Goal: Find specific page/section: Find specific page/section

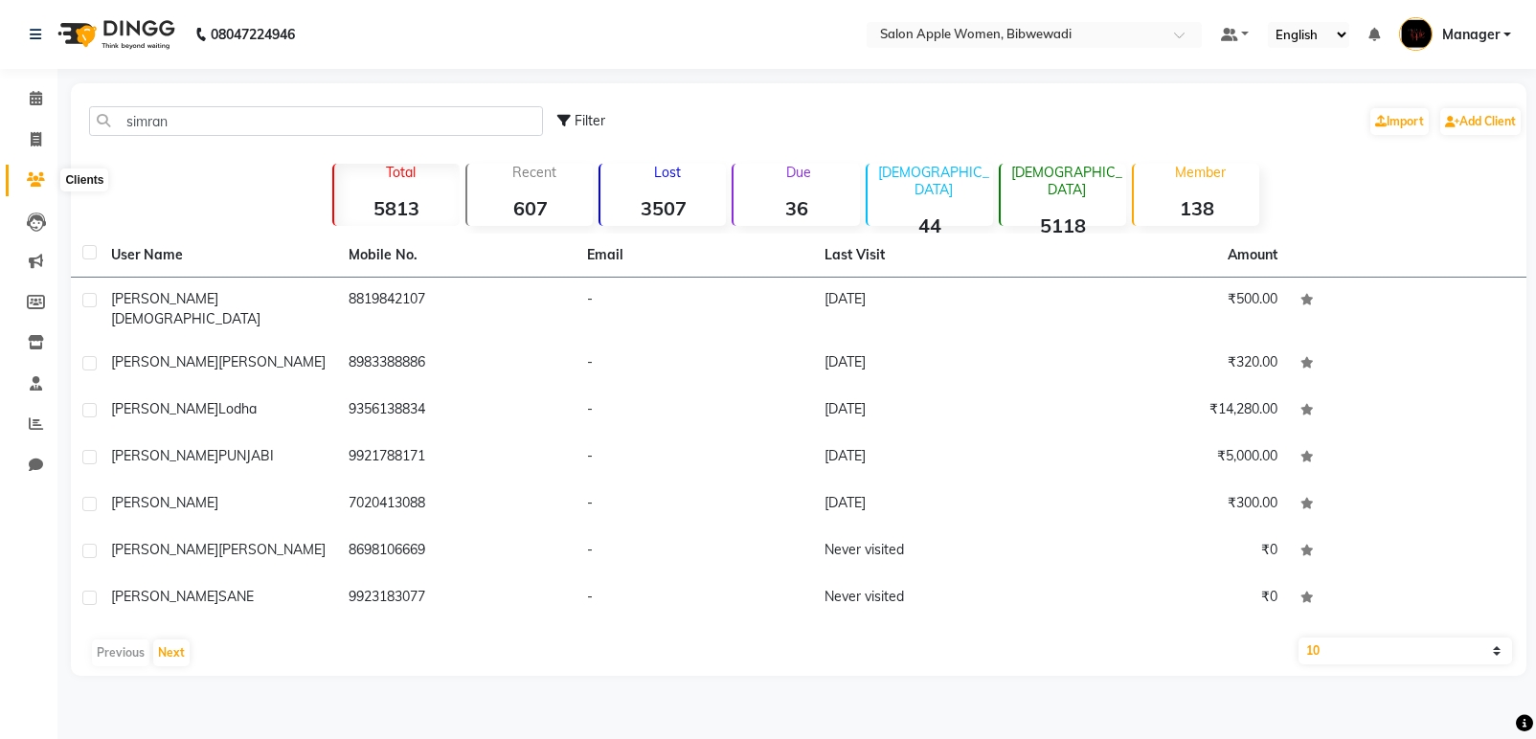
click at [39, 171] on span at bounding box center [36, 180] width 34 height 22
click at [212, 129] on input "simran" at bounding box center [316, 121] width 454 height 30
click at [36, 95] on icon at bounding box center [36, 98] width 12 height 14
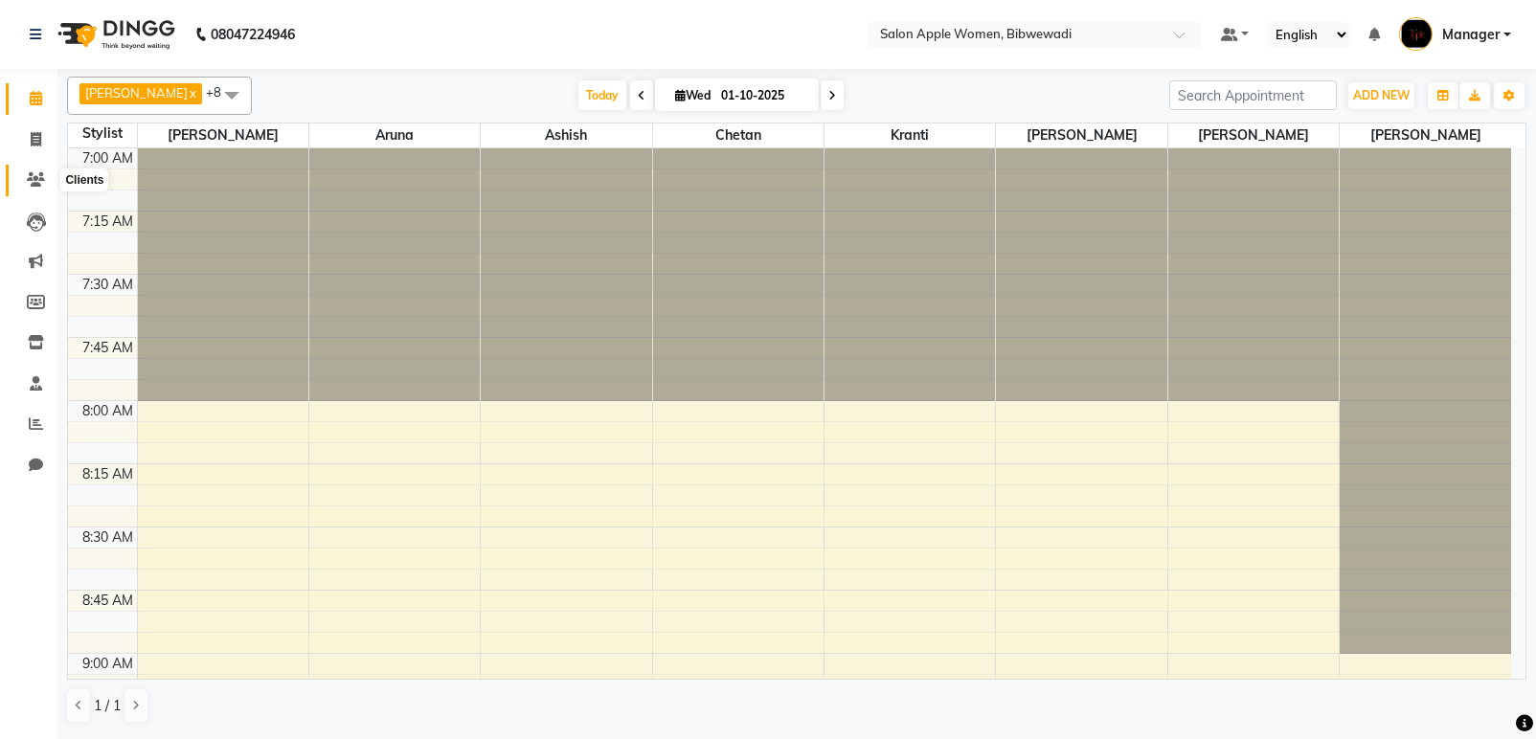
click at [29, 173] on icon at bounding box center [36, 179] width 18 height 14
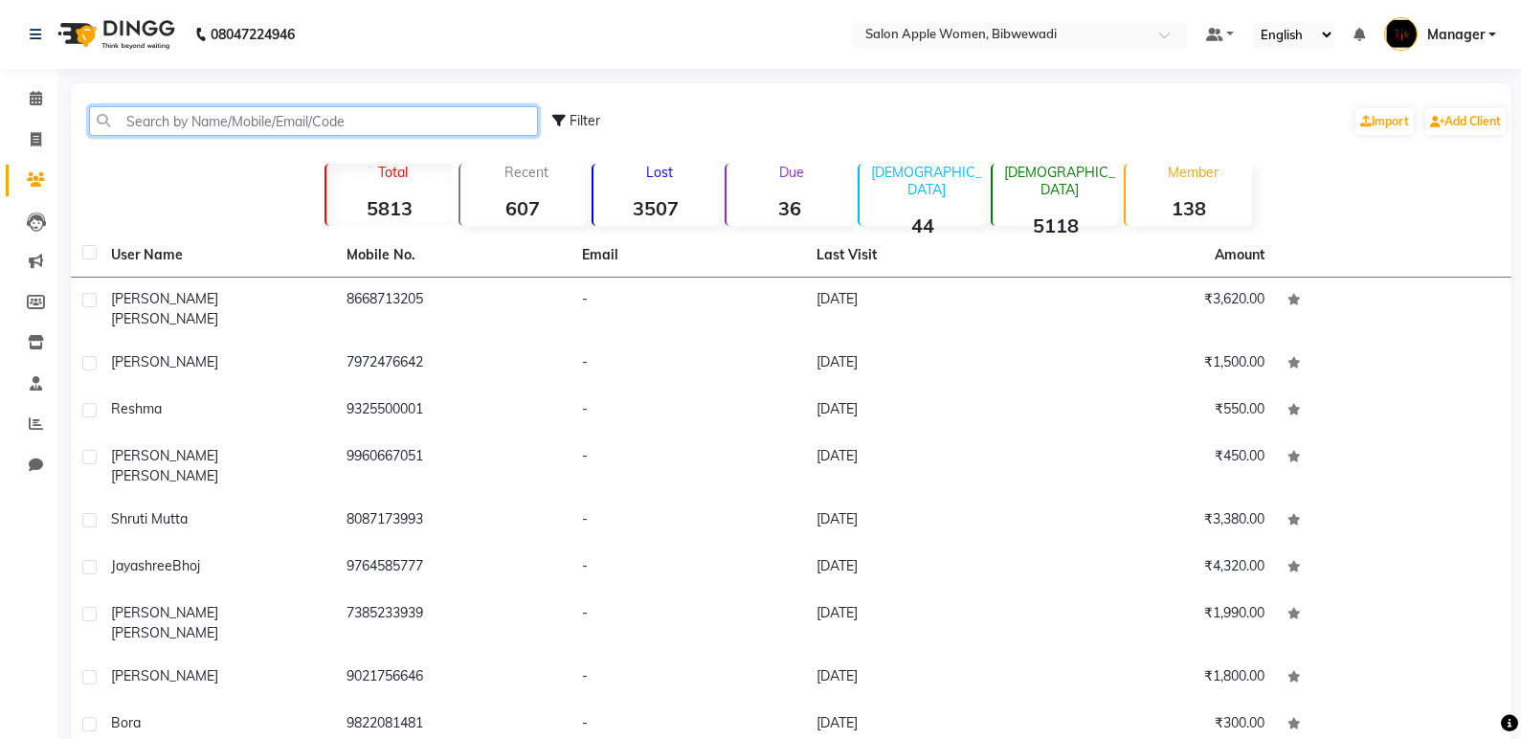
click at [188, 120] on input "text" at bounding box center [313, 121] width 449 height 30
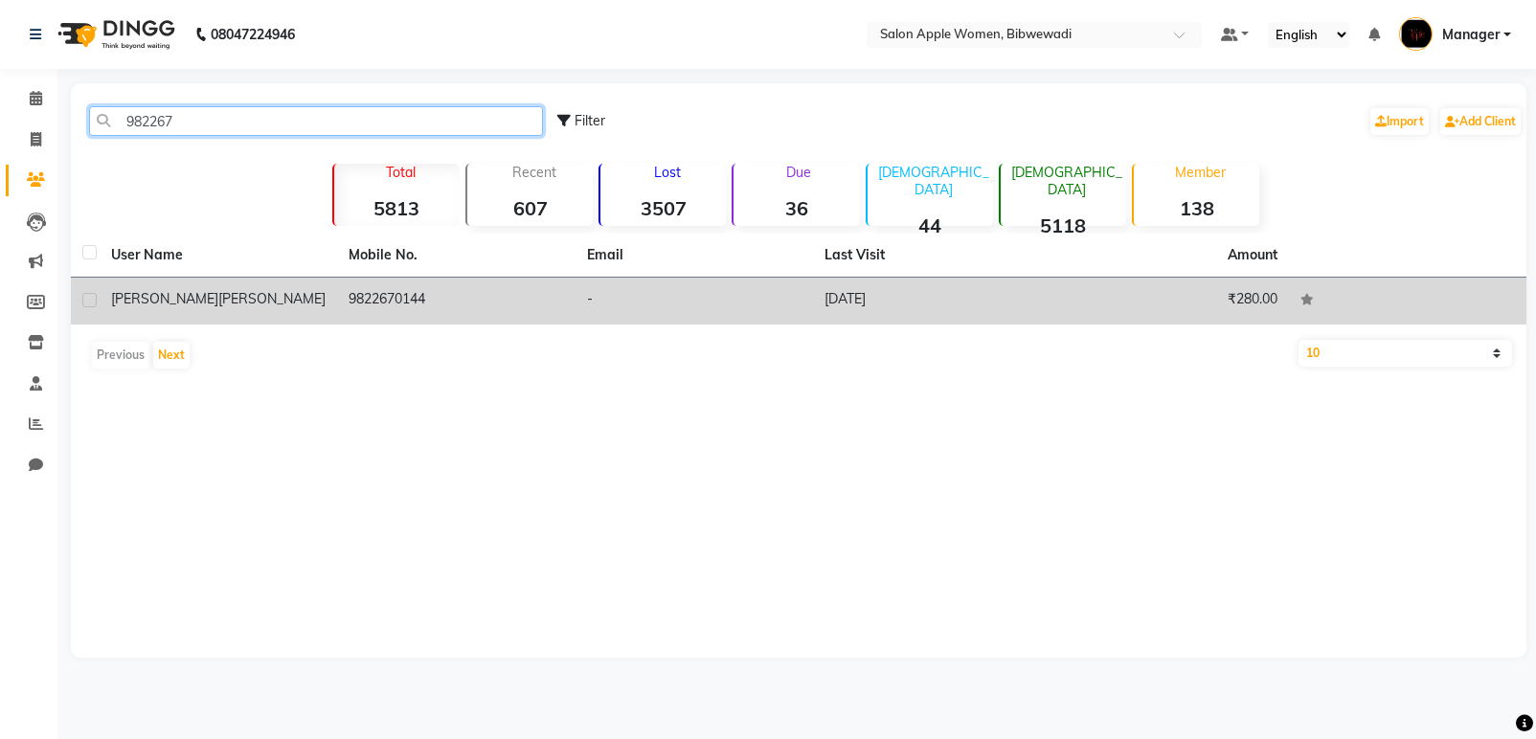
type input "982267"
click at [642, 292] on td "-" at bounding box center [693, 301] width 237 height 47
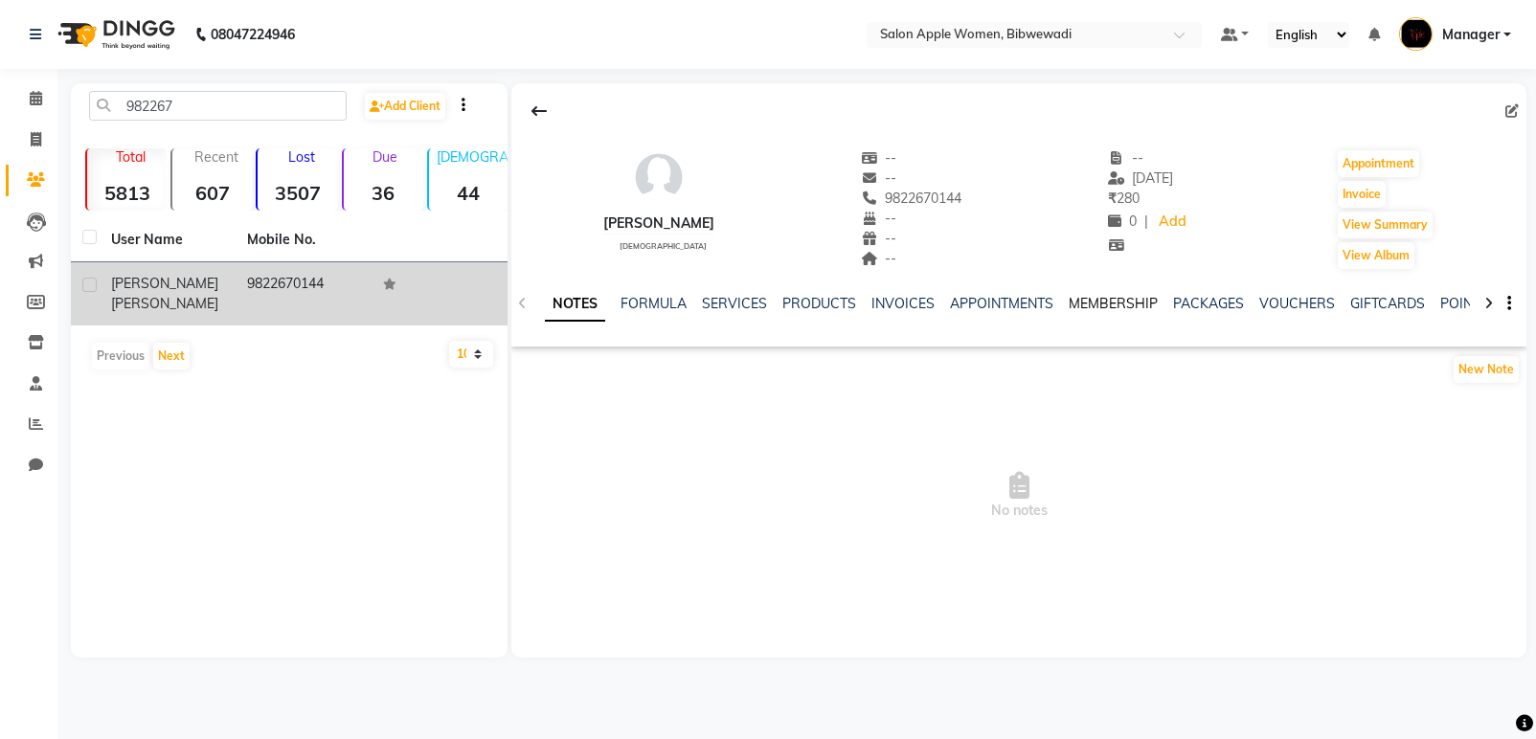
click at [1082, 302] on link "MEMBERSHIP" at bounding box center [1113, 303] width 89 height 17
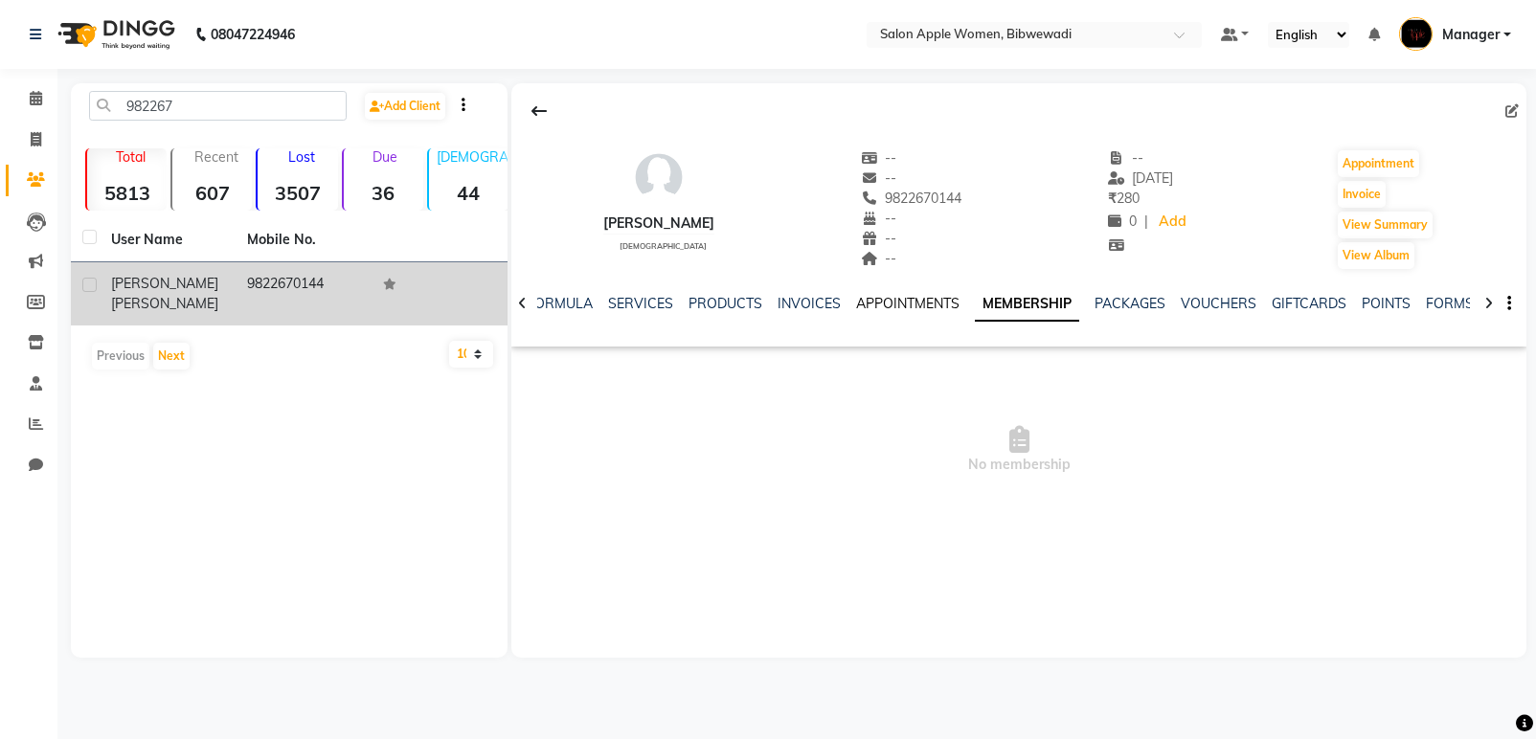
click at [897, 296] on link "APPOINTMENTS" at bounding box center [907, 303] width 103 height 17
click at [796, 299] on link "INVOICES" at bounding box center [824, 303] width 63 height 17
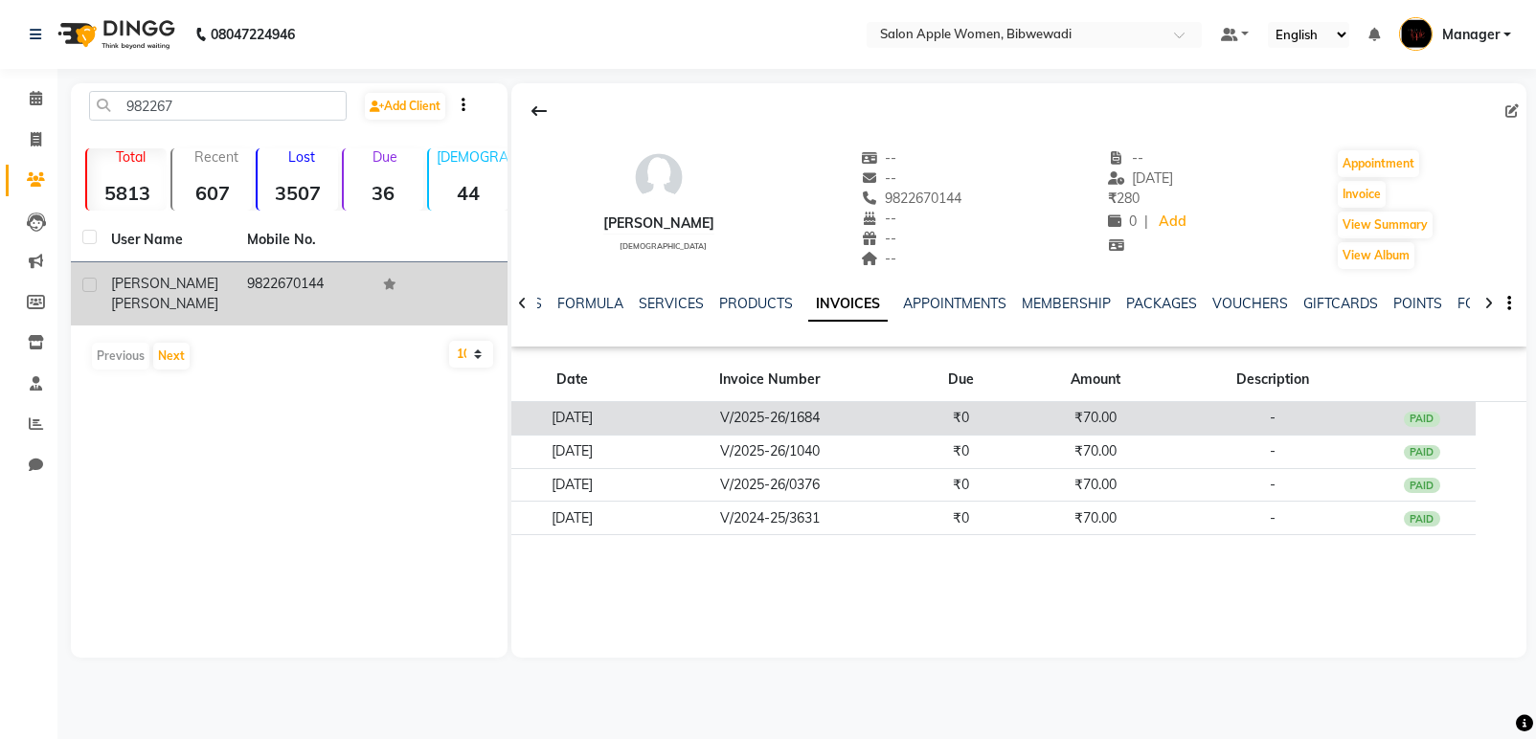
click at [955, 417] on td "₹0" at bounding box center [961, 419] width 108 height 34
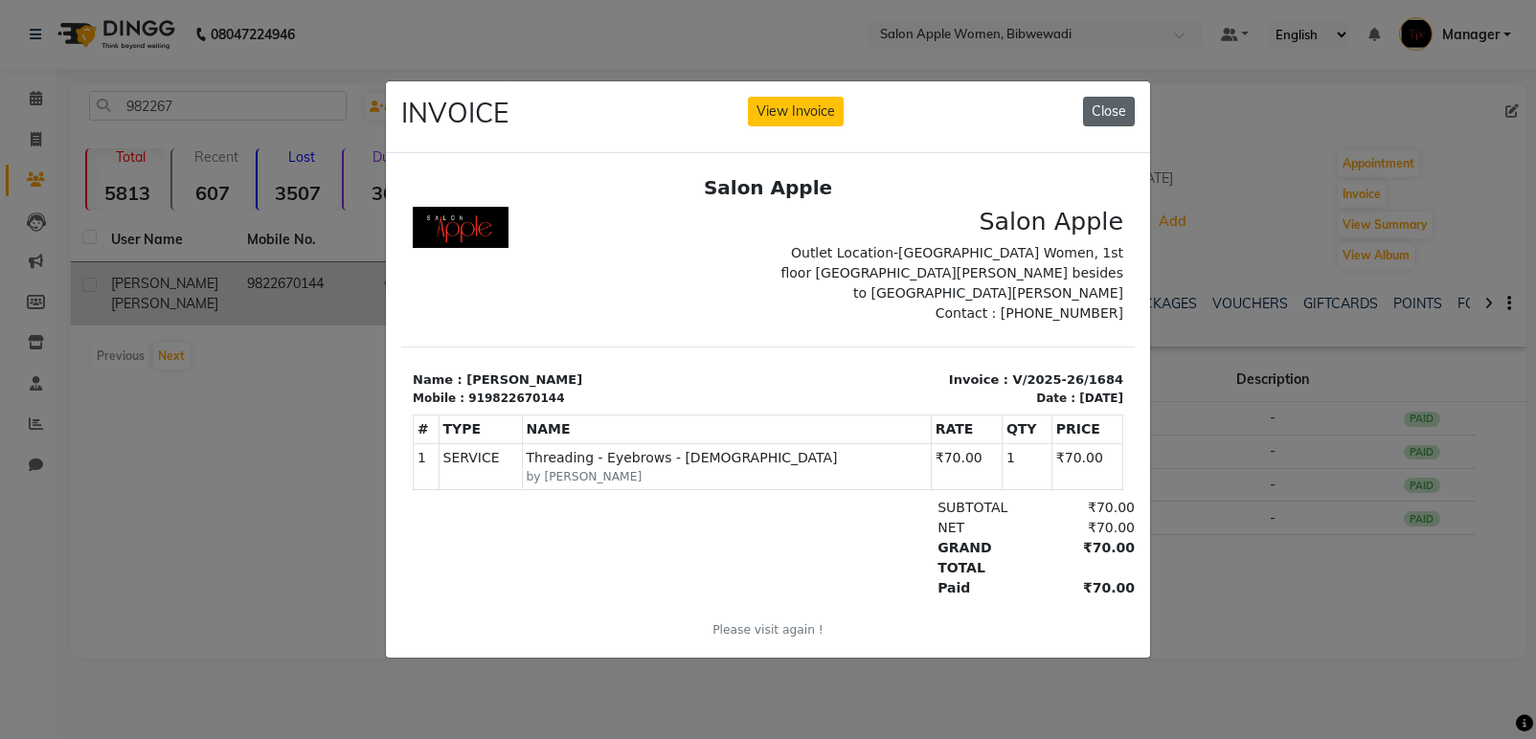
click at [1109, 106] on button "Close" at bounding box center [1109, 112] width 52 height 30
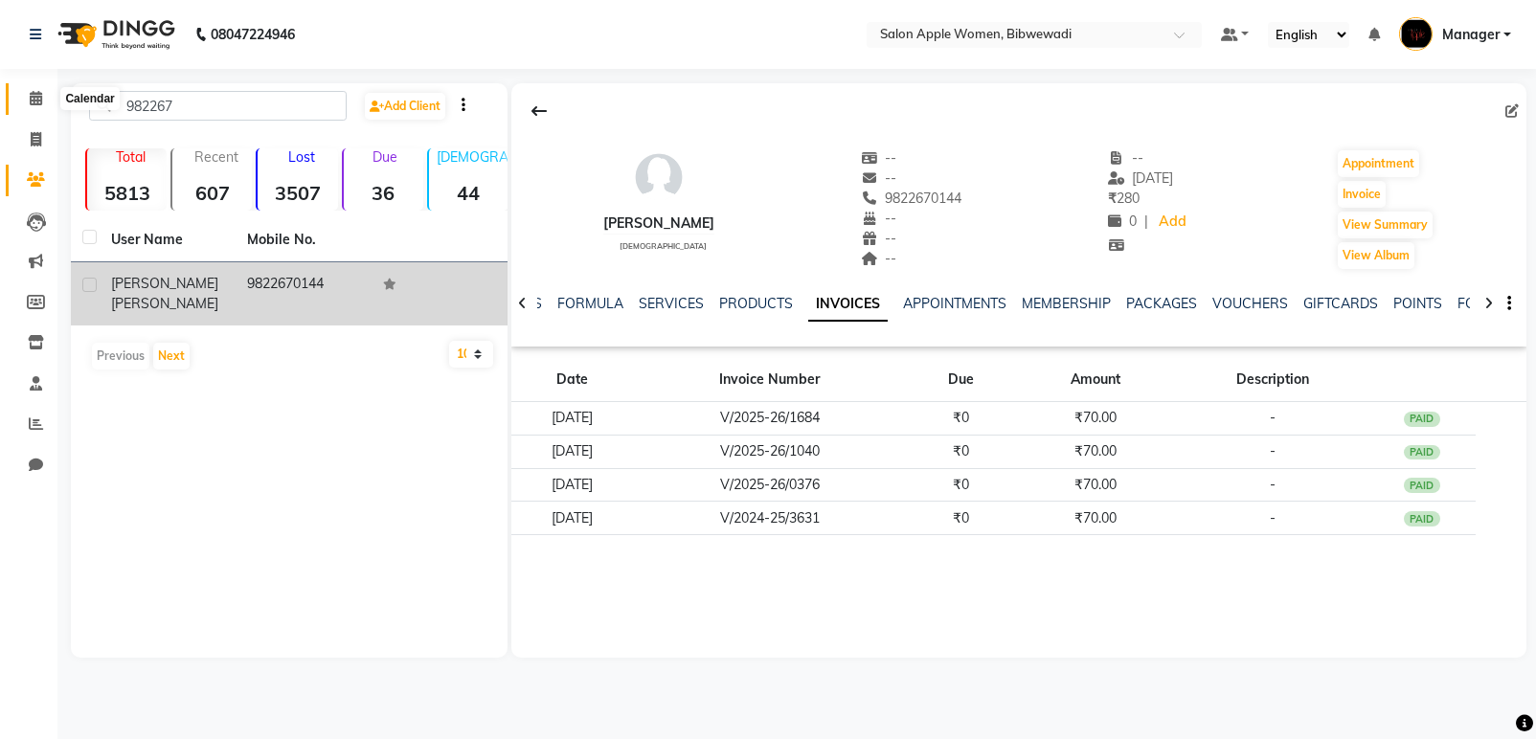
click at [34, 94] on icon at bounding box center [36, 98] width 12 height 14
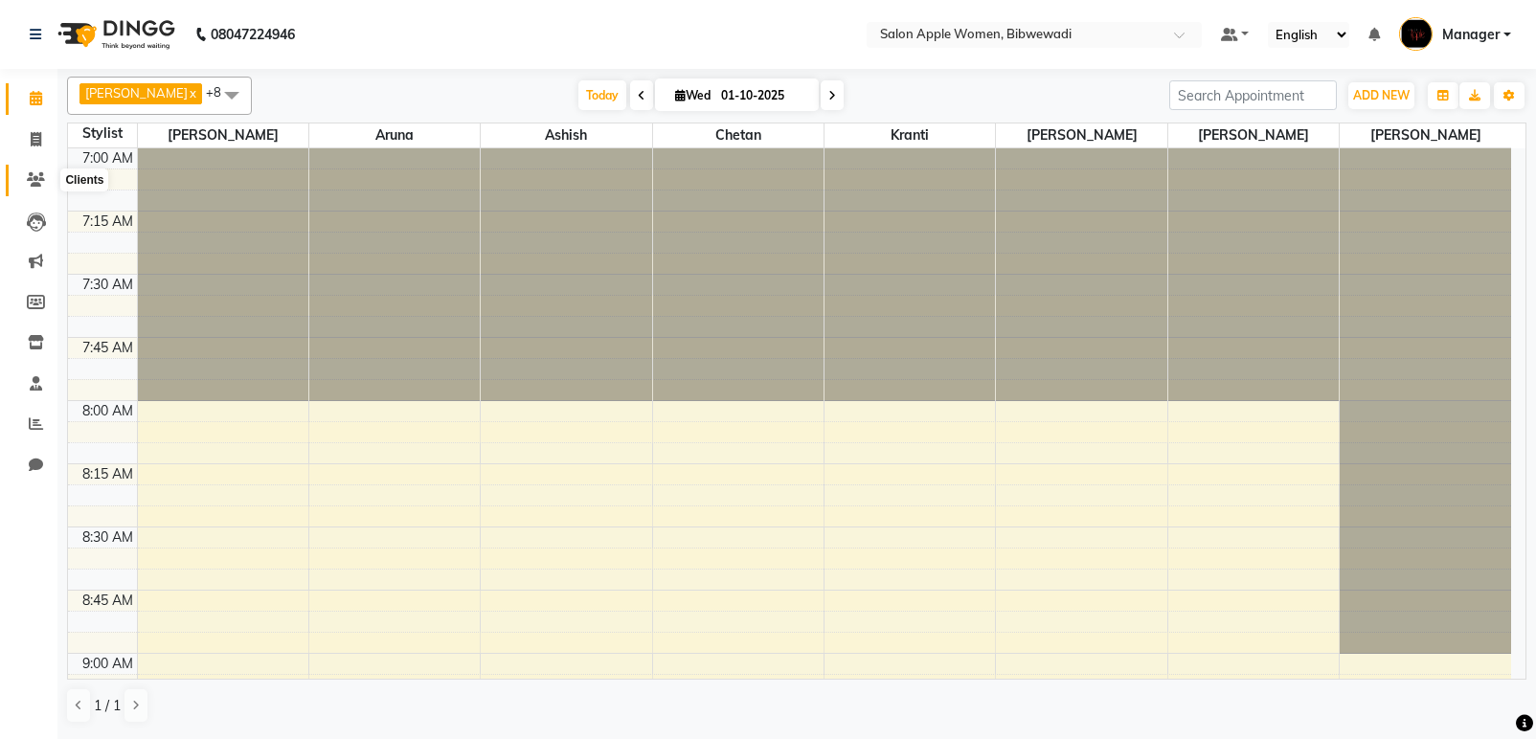
click at [33, 180] on icon at bounding box center [36, 179] width 18 height 14
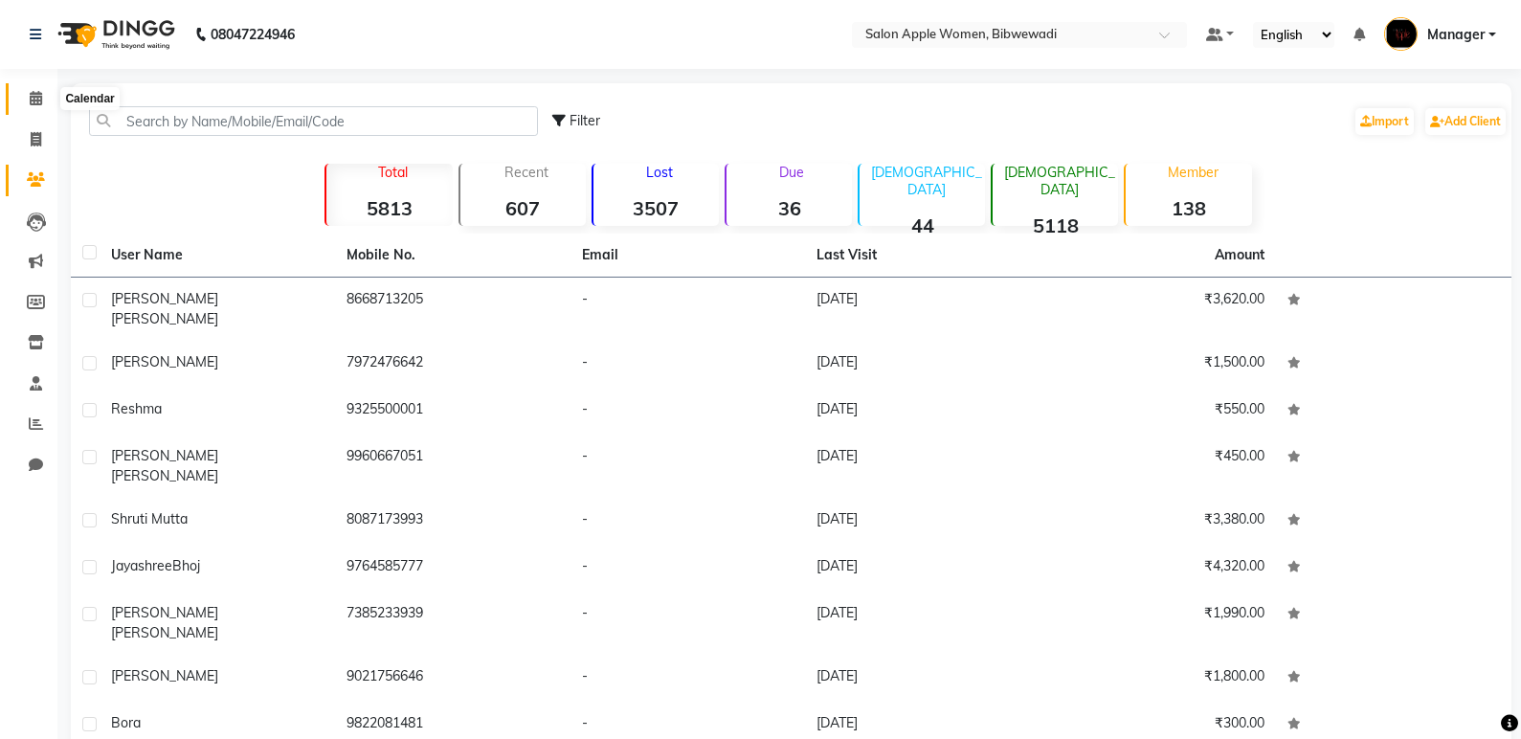
click at [38, 98] on icon at bounding box center [36, 98] width 12 height 14
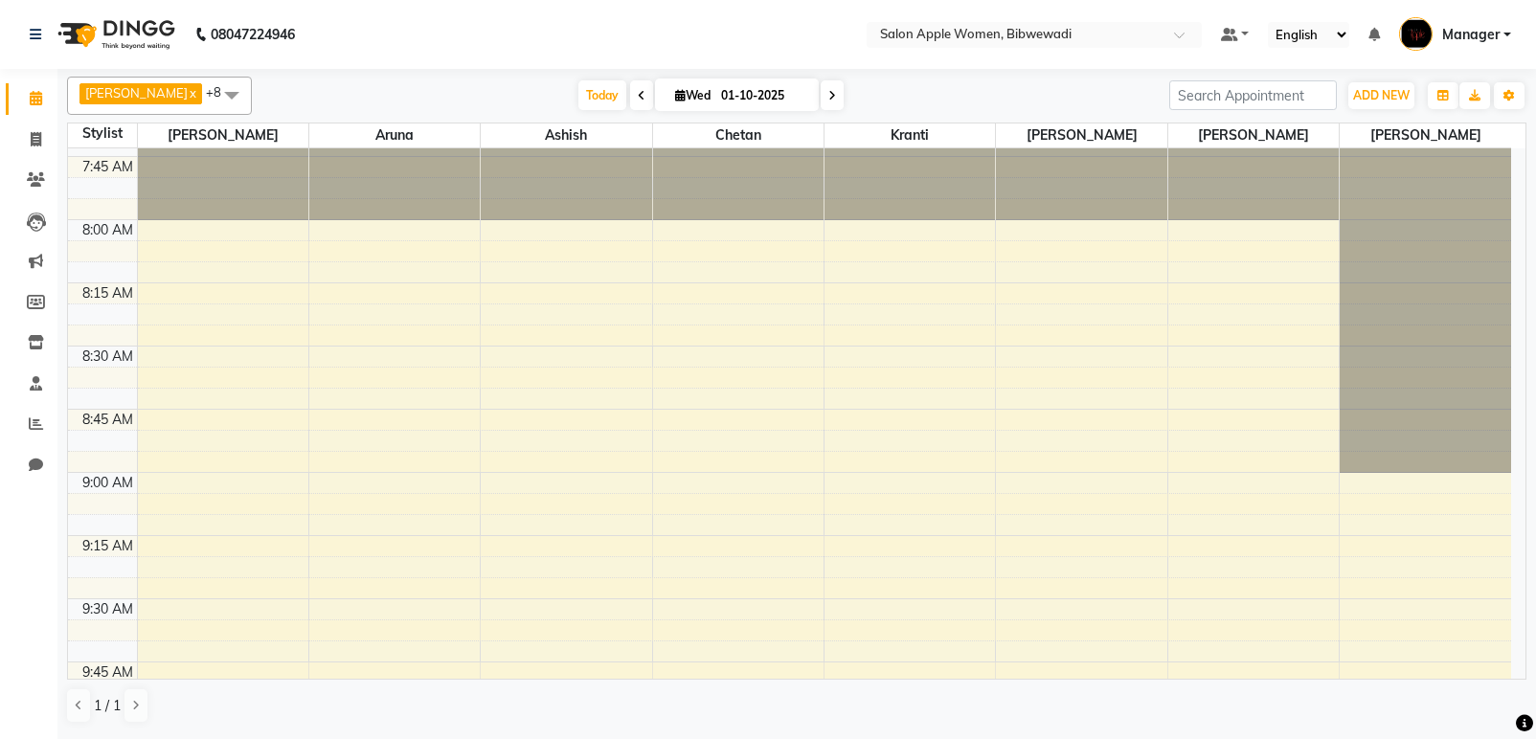
scroll to position [287, 0]
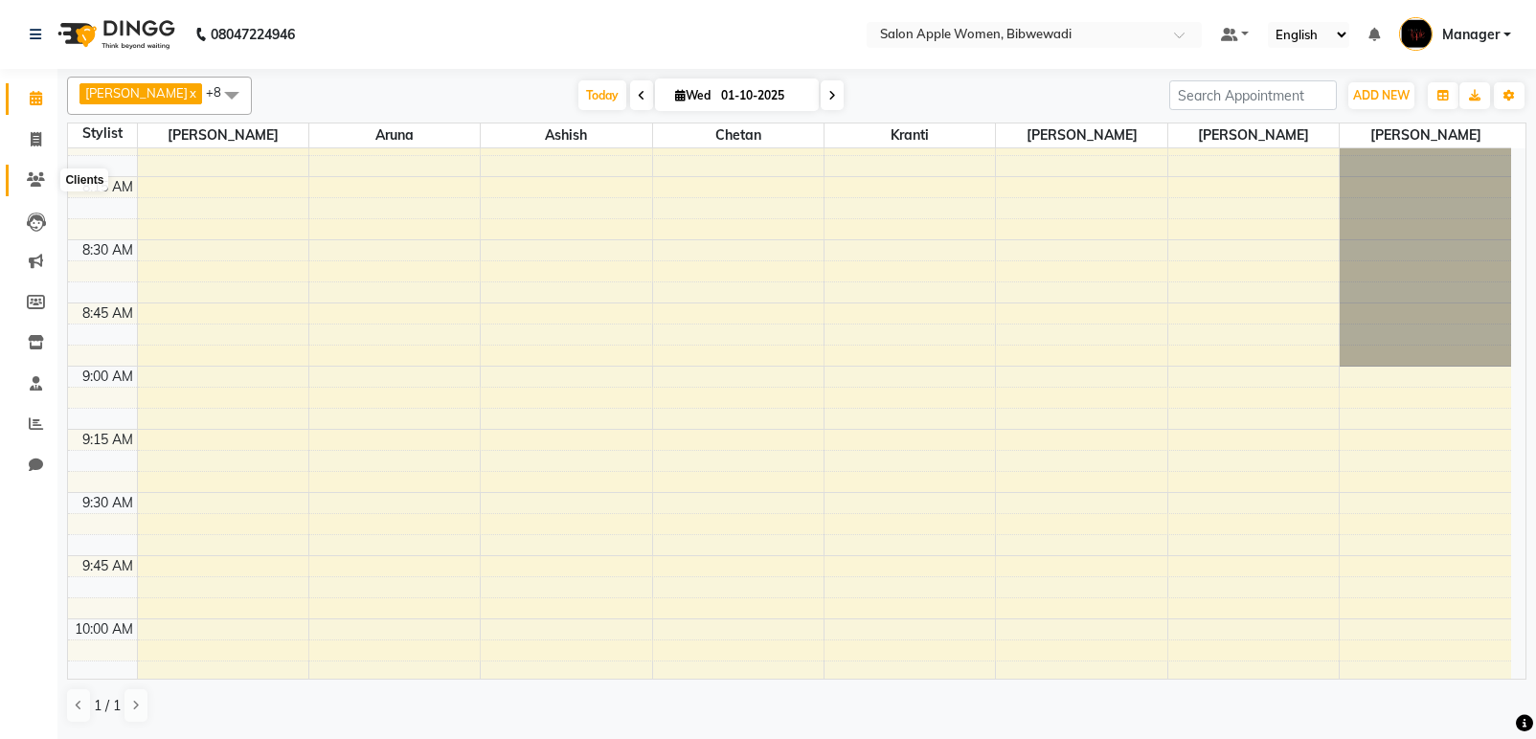
click at [34, 175] on icon at bounding box center [36, 179] width 18 height 14
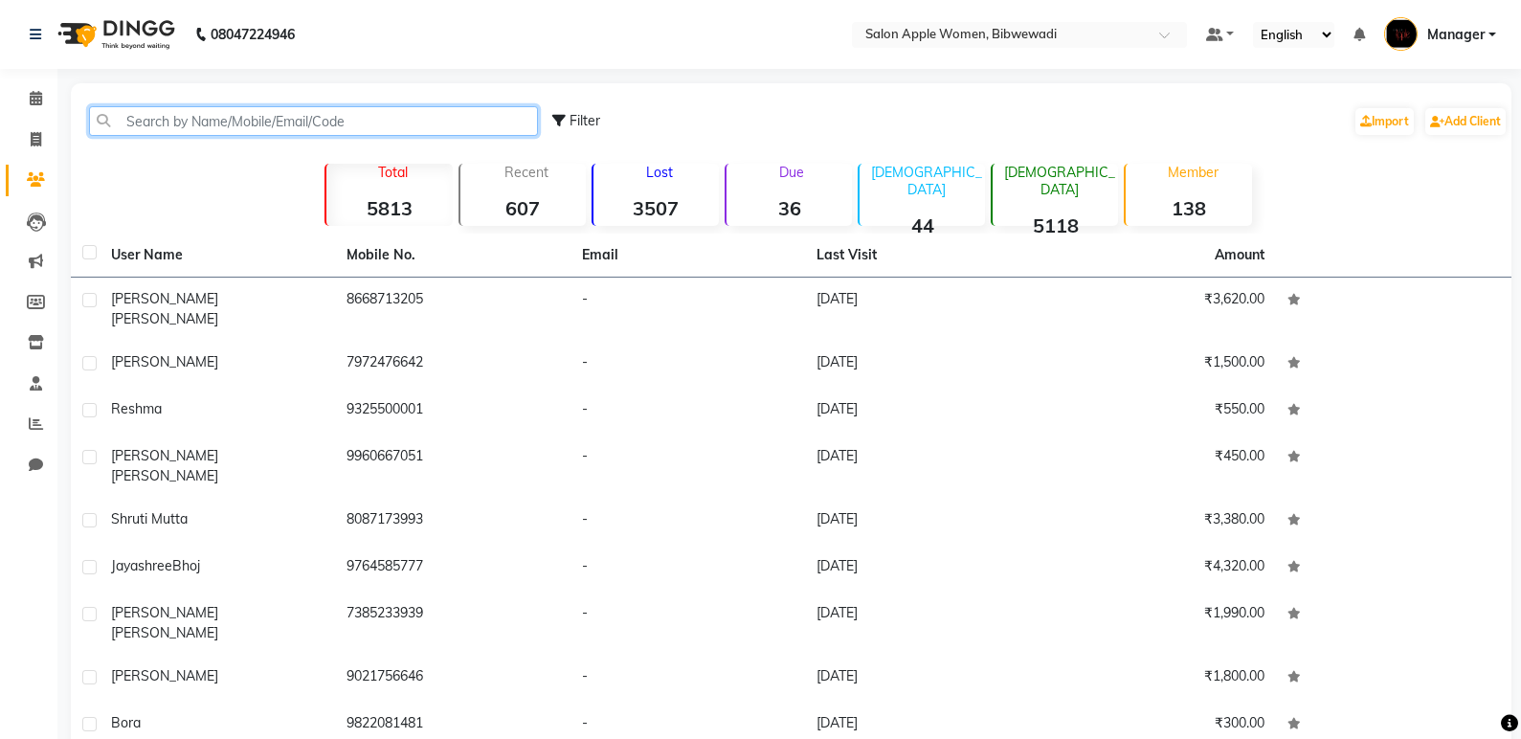
click at [208, 119] on input "text" at bounding box center [313, 121] width 449 height 30
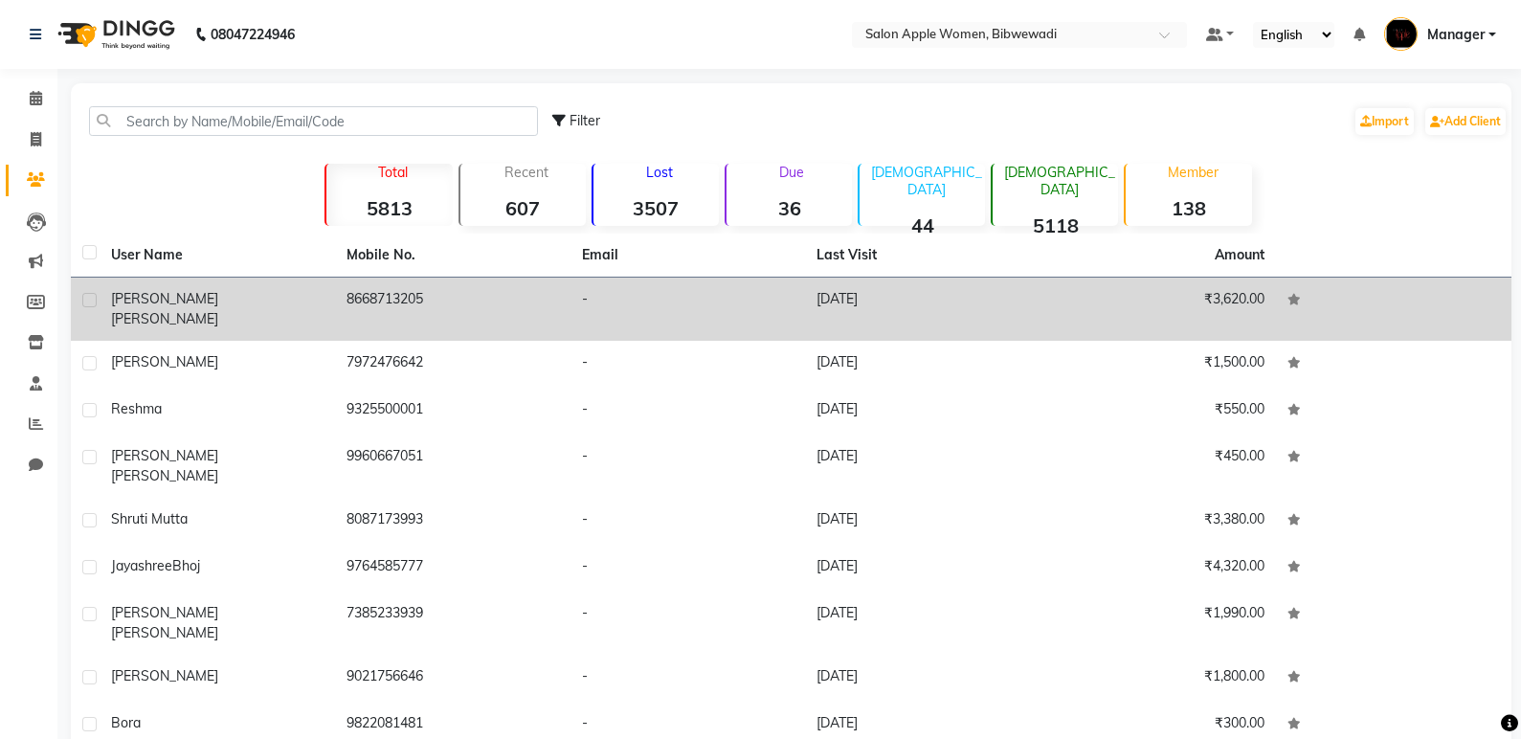
click at [209, 298] on div "[PERSON_NAME]" at bounding box center [217, 309] width 213 height 40
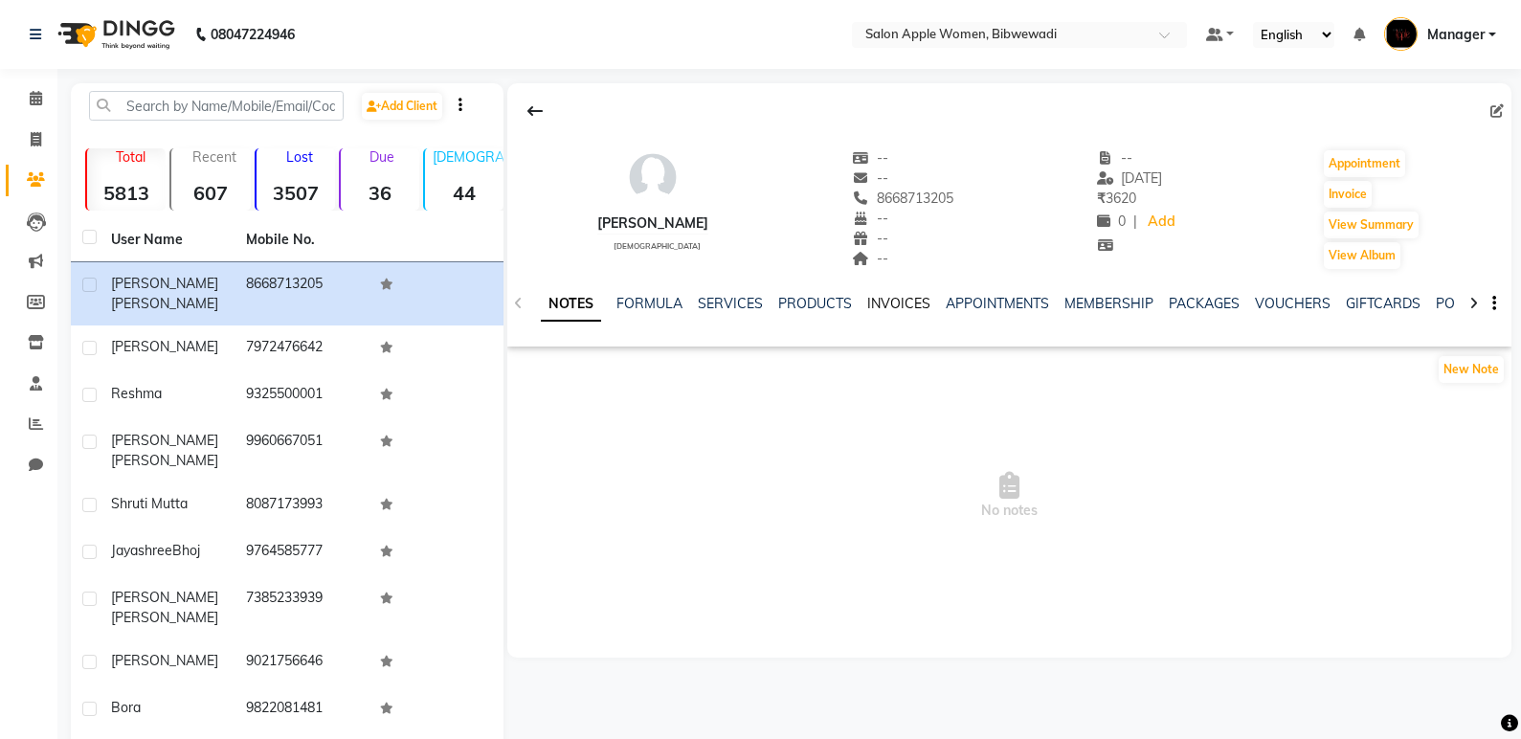
click at [883, 299] on link "INVOICES" at bounding box center [898, 303] width 63 height 17
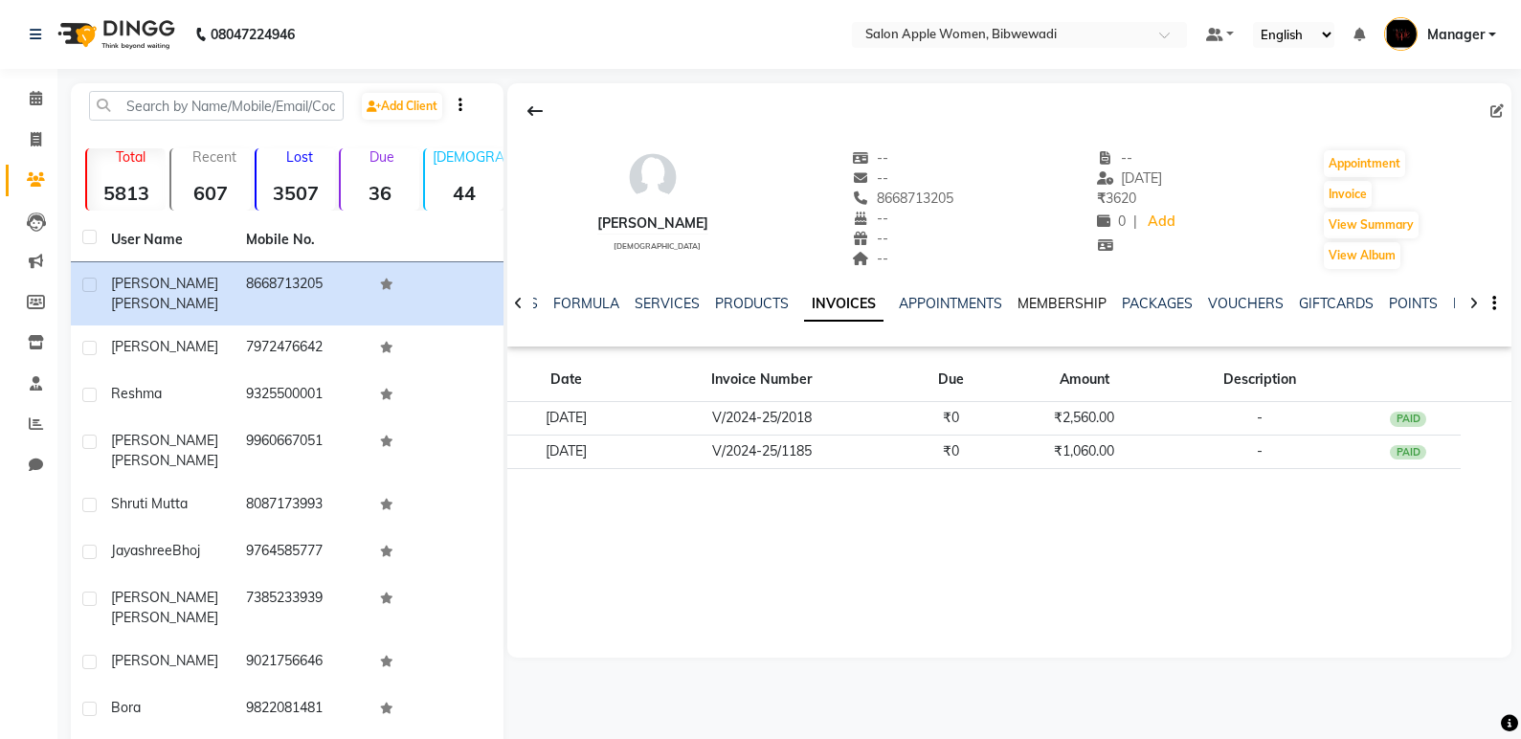
click at [1052, 297] on link "MEMBERSHIP" at bounding box center [1062, 303] width 89 height 17
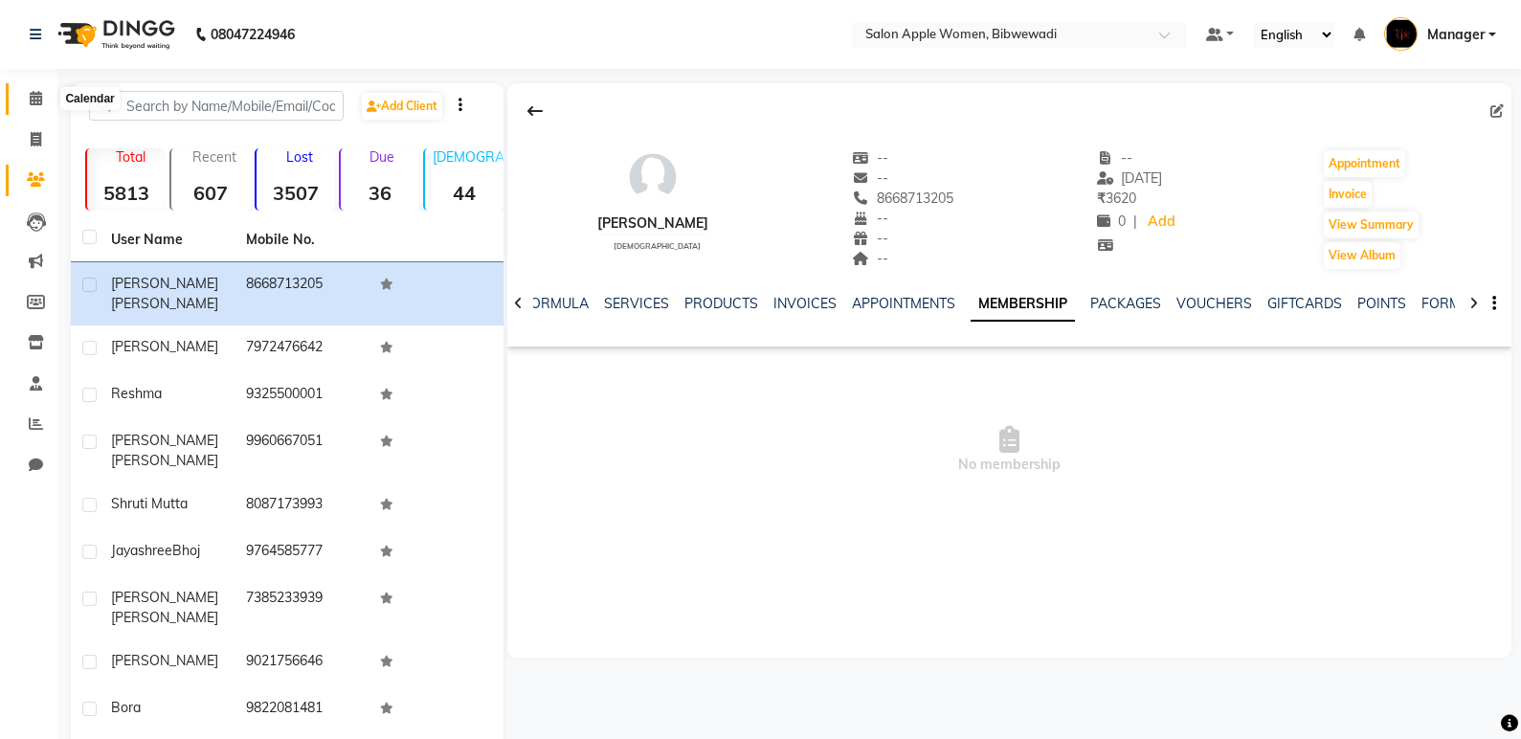
click at [35, 94] on icon at bounding box center [36, 98] width 12 height 14
